Goal: Transaction & Acquisition: Obtain resource

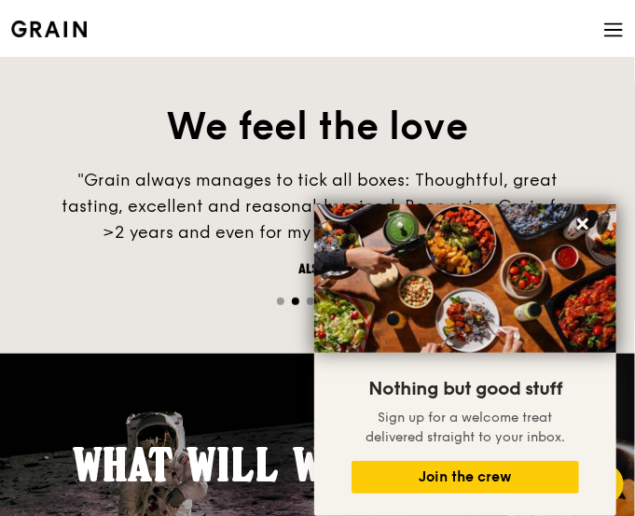
scroll to position [2238, 0]
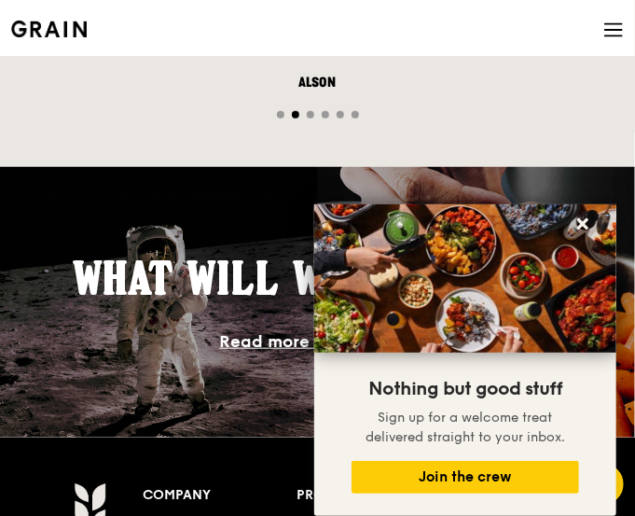
click at [610, 18] on span at bounding box center [613, 31] width 21 height 63
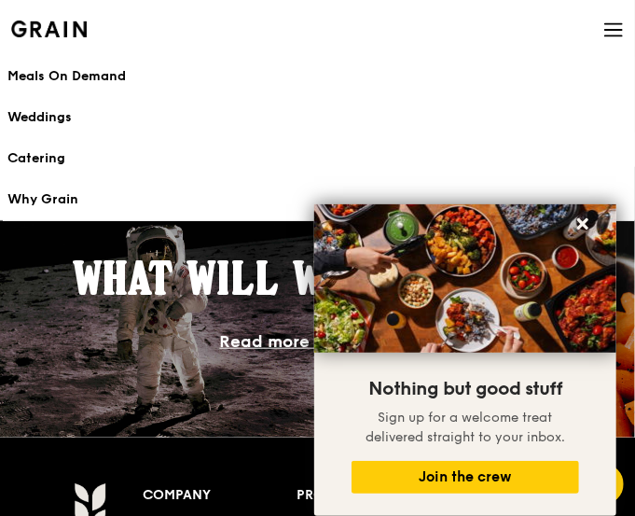
click at [74, 79] on div "Meals On Demand" at bounding box center [317, 76] width 620 height 19
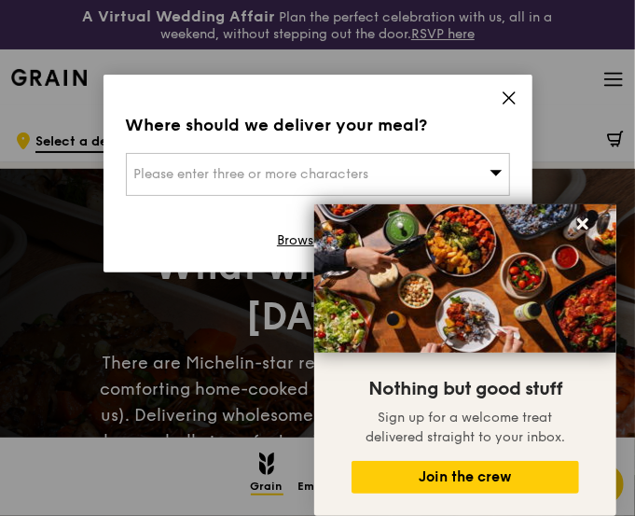
click at [498, 91] on div "Where should we deliver your meal? Please enter three or more characters Browse…" at bounding box center [318, 174] width 429 height 198
click at [517, 90] on icon at bounding box center [509, 98] width 17 height 17
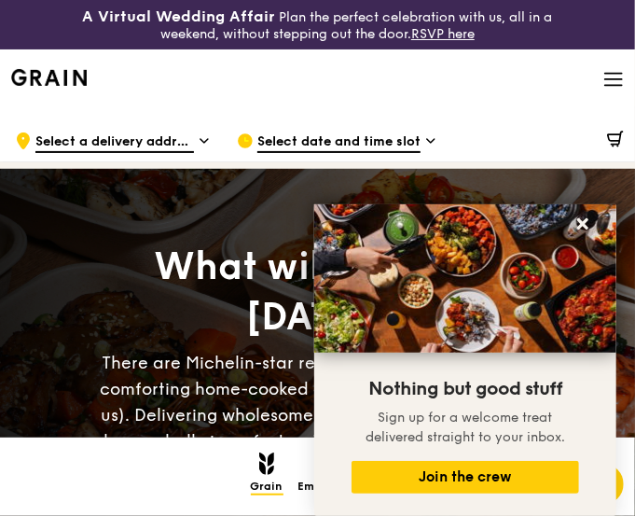
click at [626, 77] on div "Grain logo Meals On Demand Weddings Catering Why Grain Contact us Log in" at bounding box center [317, 80] width 635 height 63
click at [622, 79] on icon at bounding box center [613, 79] width 17 height 0
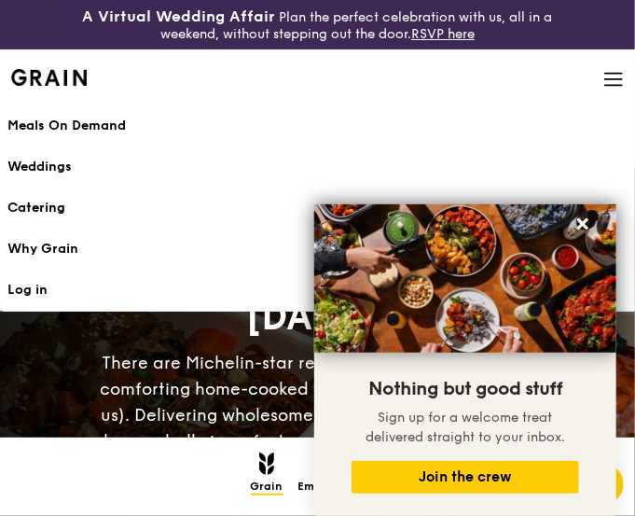
click at [61, 199] on div "Catering" at bounding box center [317, 208] width 620 height 19
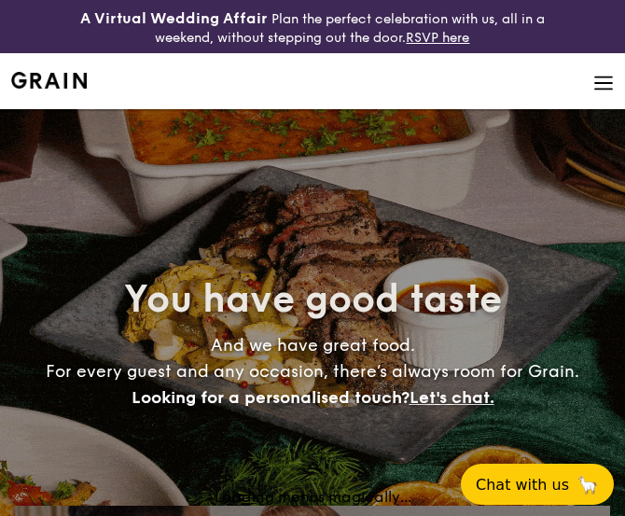
select select
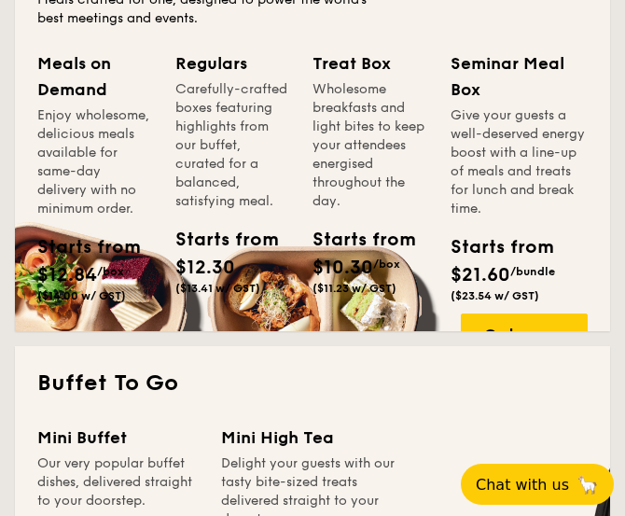
scroll to position [1119, 0]
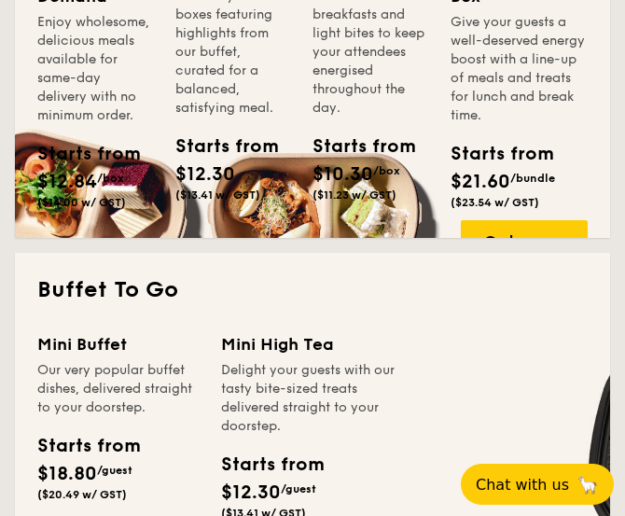
drag, startPoint x: 512, startPoint y: 221, endPoint x: 481, endPoint y: 202, distance: 36.0
click at [481, 201] on span "($23.54 w/ GST)" at bounding box center [494, 202] width 89 height 13
click at [498, 236] on div "Order now" at bounding box center [524, 240] width 127 height 41
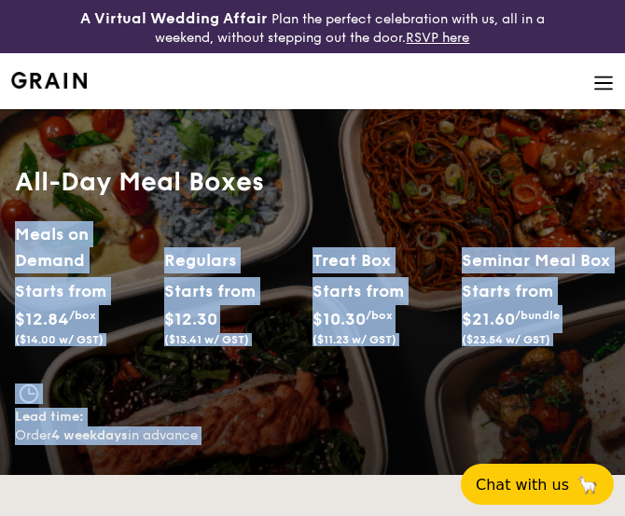
select select
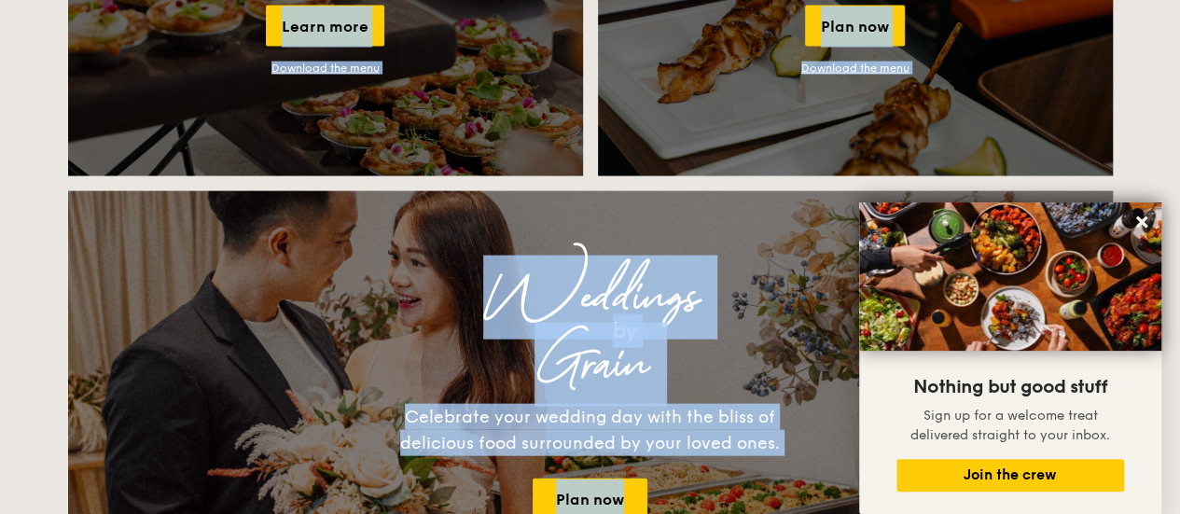
scroll to position [1897, 0]
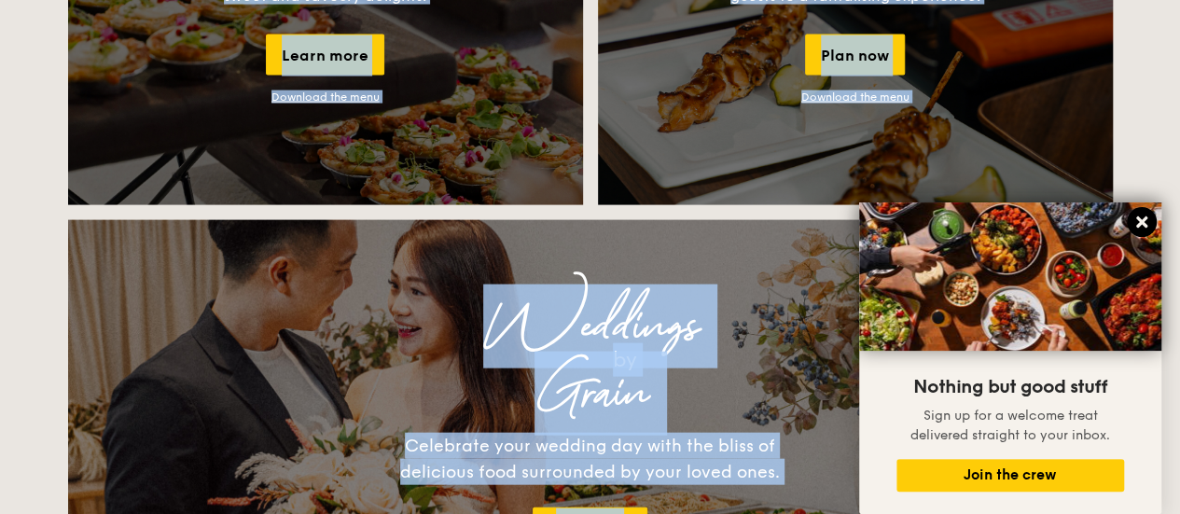
click at [624, 217] on icon at bounding box center [1141, 221] width 11 height 11
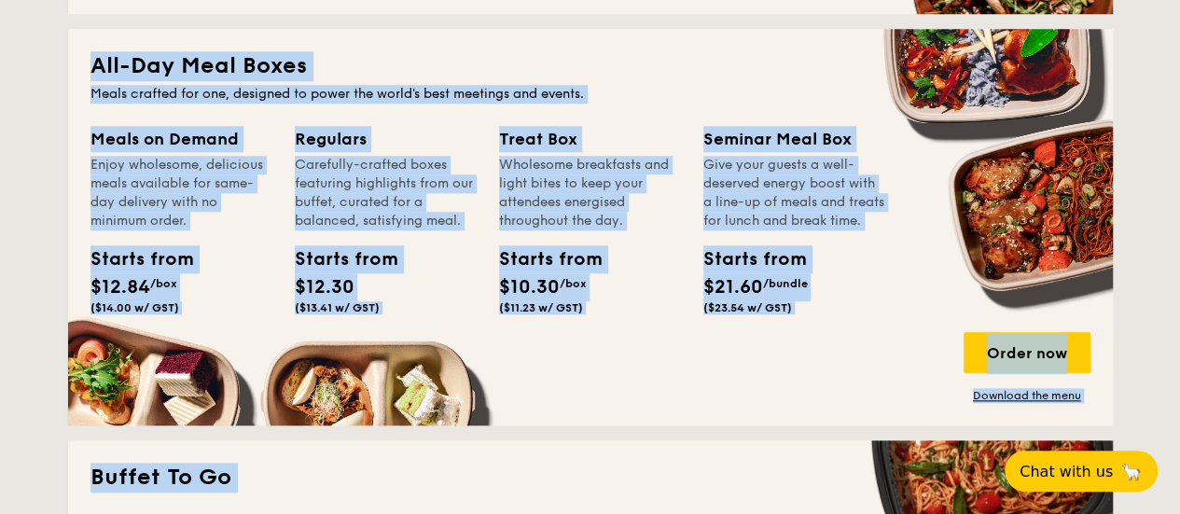
scroll to position [871, 0]
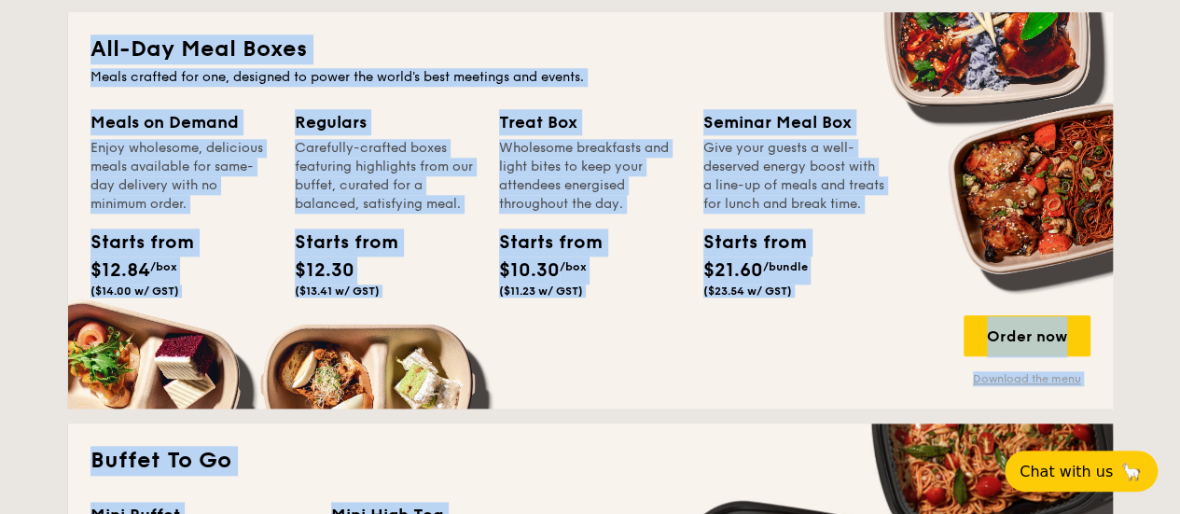
click at [624, 386] on link "Download the menu" at bounding box center [1026, 378] width 127 height 15
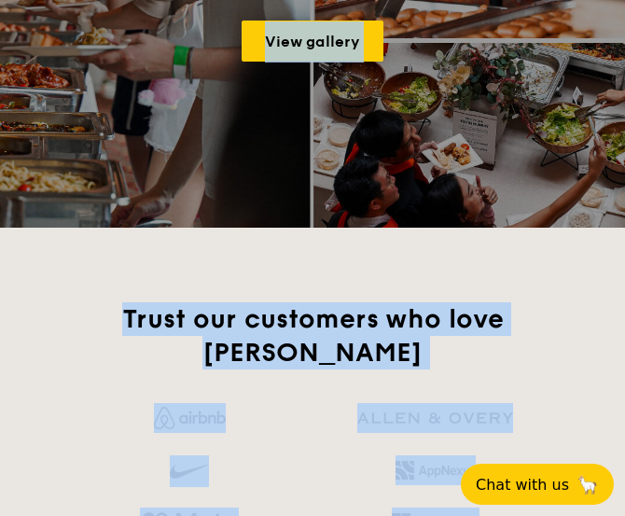
scroll to position [2848, 0]
